Goal: Obtain resource: Obtain resource

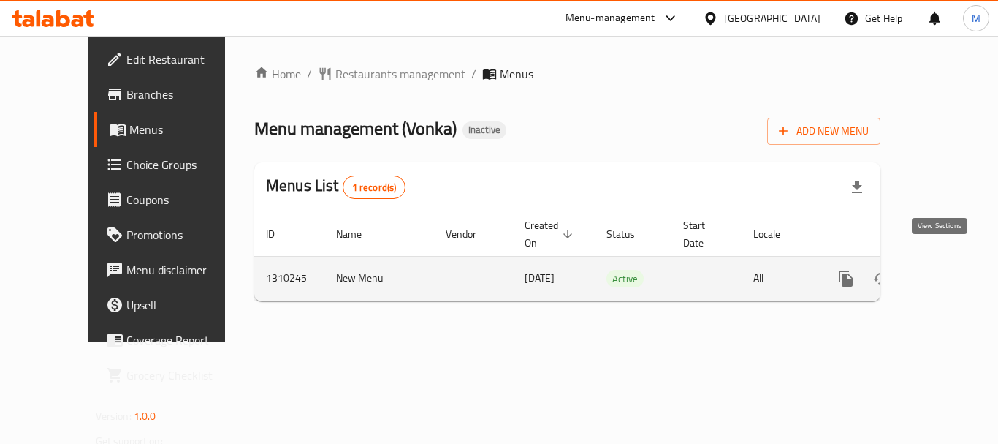
click at [943, 270] on icon "enhanced table" at bounding box center [952, 279] width 18 height 18
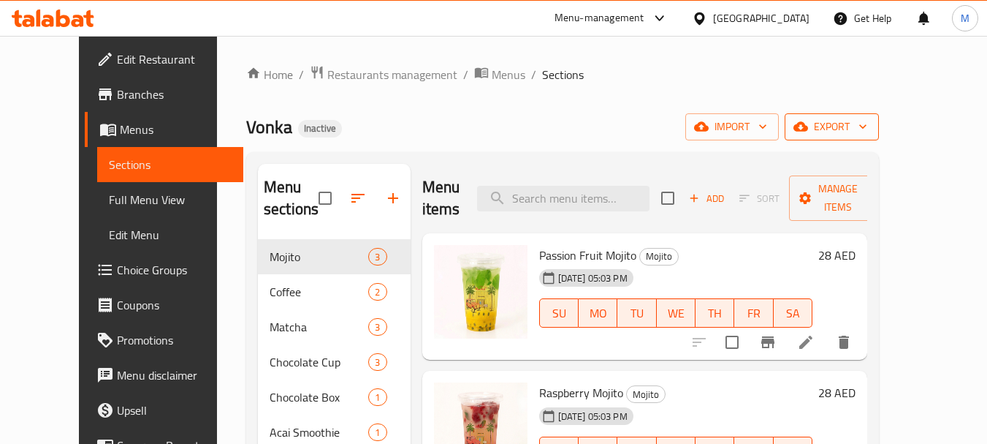
click at [867, 121] on span "export" at bounding box center [832, 127] width 71 height 18
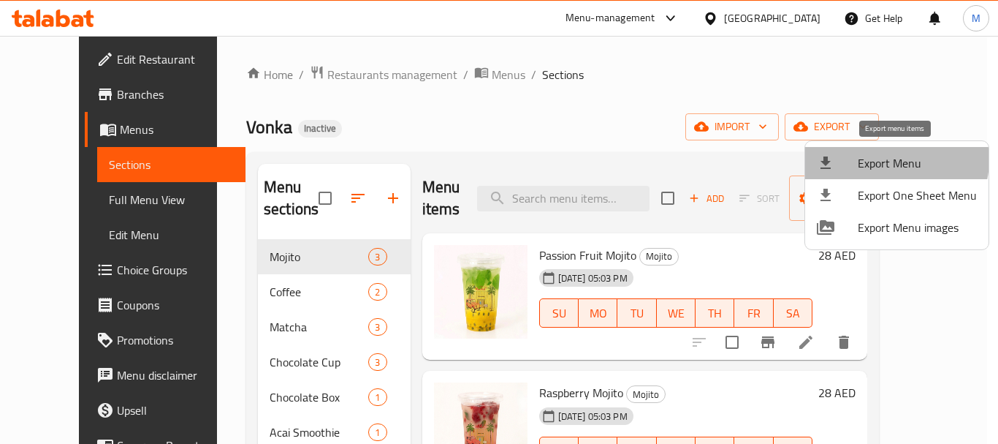
click at [896, 160] on span "Export Menu" at bounding box center [917, 163] width 119 height 18
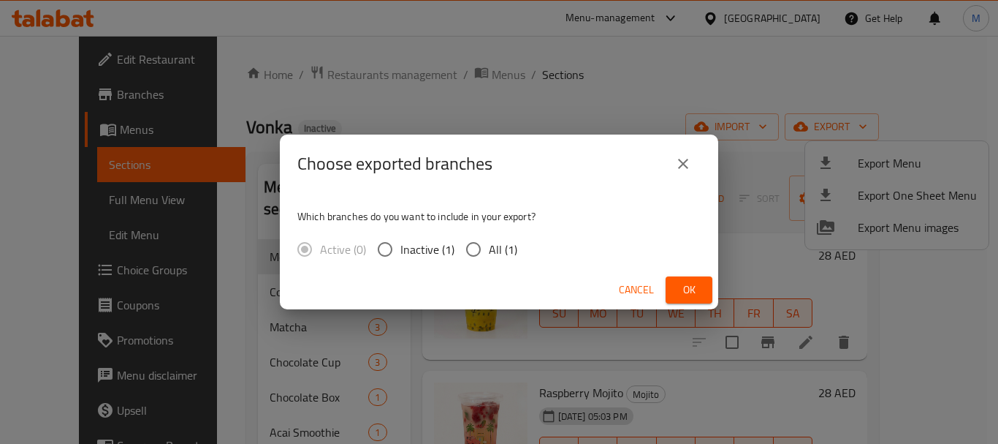
click at [503, 243] on span "All (1)" at bounding box center [503, 249] width 28 height 18
click at [489, 243] on input "All (1)" at bounding box center [473, 249] width 31 height 31
radio input "true"
click at [687, 293] on span "Ok" at bounding box center [688, 290] width 23 height 18
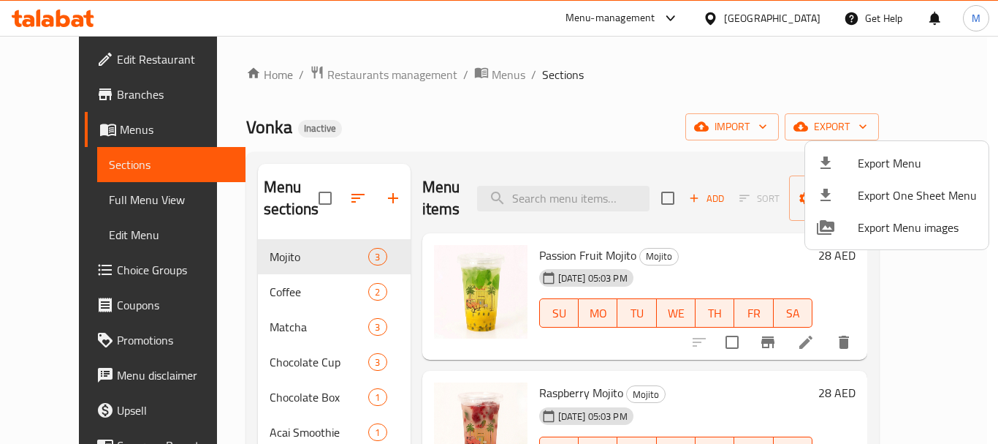
click at [368, 124] on div at bounding box center [499, 222] width 998 height 444
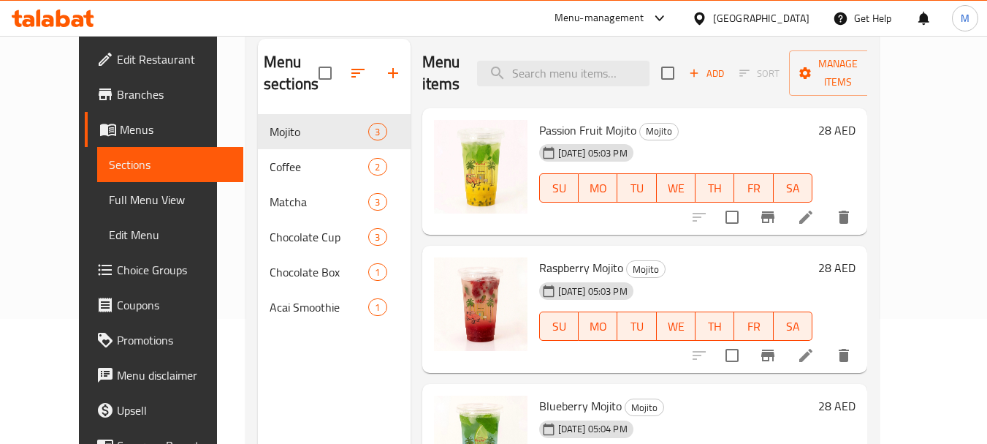
scroll to position [205, 0]
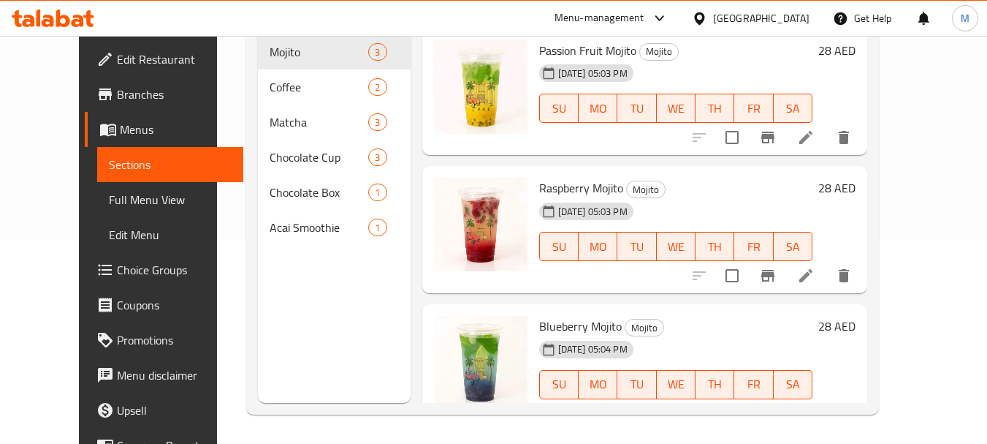
click at [109, 199] on span "Full Menu View" at bounding box center [170, 200] width 123 height 18
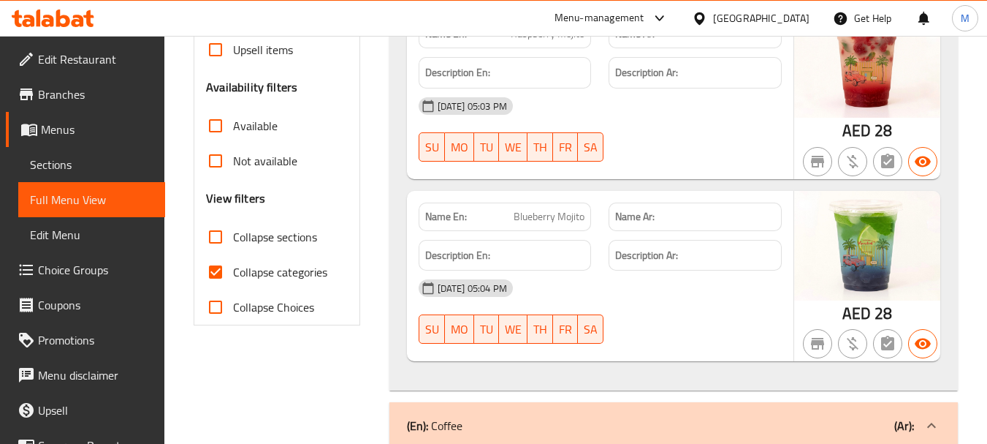
scroll to position [424, 0]
click at [244, 266] on span "Collapse categories" at bounding box center [280, 271] width 94 height 18
click at [233, 266] on input "Collapse categories" at bounding box center [215, 271] width 35 height 35
checkbox input "false"
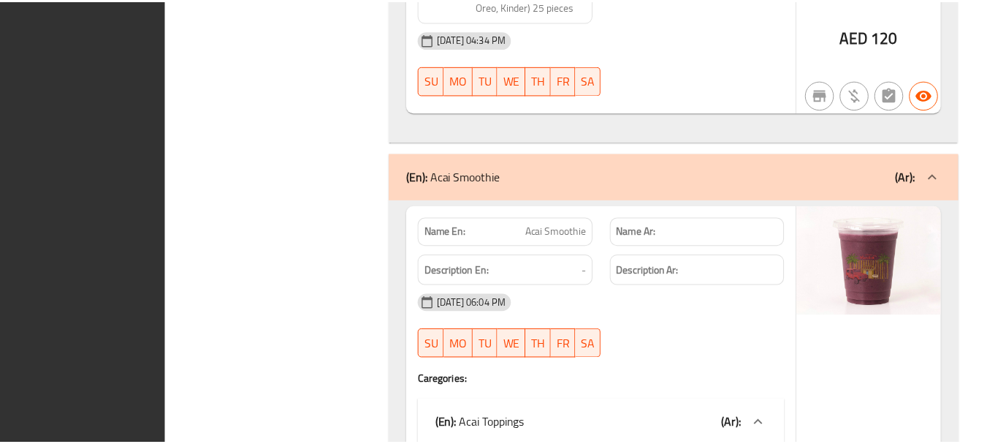
scroll to position [6209, 0]
